Goal: Information Seeking & Learning: Learn about a topic

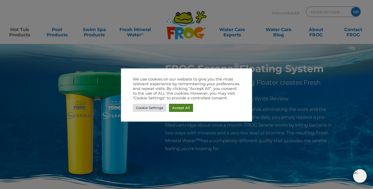
click at [183, 108] on link "Accept All" at bounding box center [181, 108] width 24 height 8
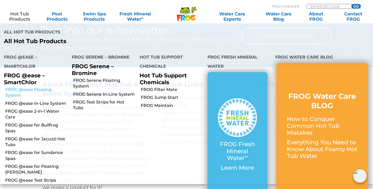
scroll to position [1552, 0]
click at [82, 95] on link "FROG Serene In-Line System" at bounding box center [104, 95] width 63 height 6
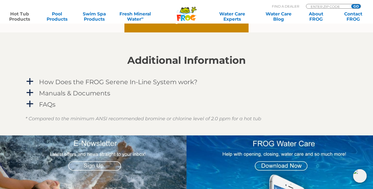
scroll to position [455, 0]
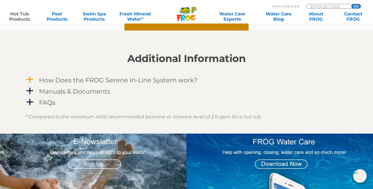
click at [30, 79] on span "a" at bounding box center [30, 80] width 8 height 8
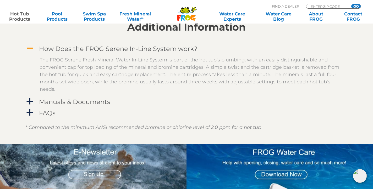
scroll to position [491, 0]
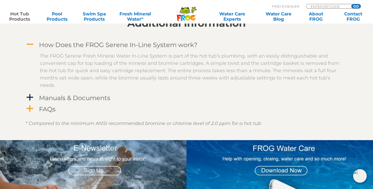
click at [31, 107] on span "a" at bounding box center [30, 109] width 8 height 8
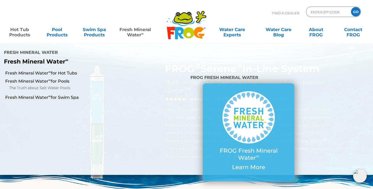
scroll to position [0, 0]
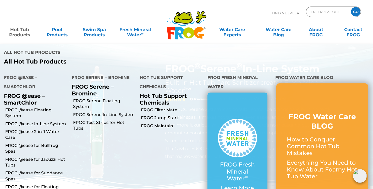
click at [18, 32] on link "Hot Tub Products" at bounding box center [19, 29] width 29 height 10
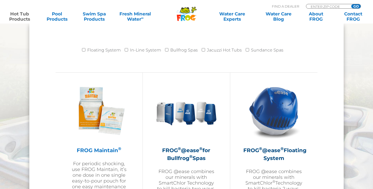
scroll to position [538, 0]
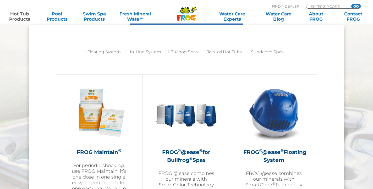
click at [134, 52] on label "In-Line System" at bounding box center [145, 52] width 31 height 10
click at [128, 52] on input "In-Line System" at bounding box center [126, 51] width 3 height 3
checkbox input "true"
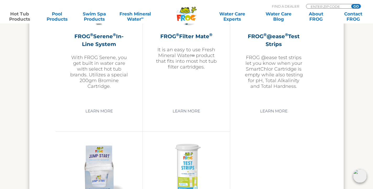
scroll to position [1138, 0]
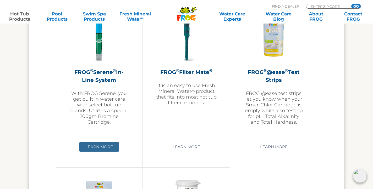
click at [94, 152] on link "Learn More" at bounding box center [99, 146] width 40 height 9
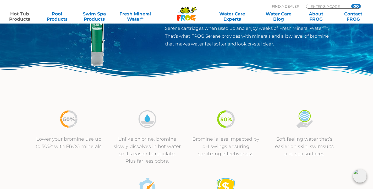
scroll to position [32, 0]
